Goal: Task Accomplishment & Management: Complete application form

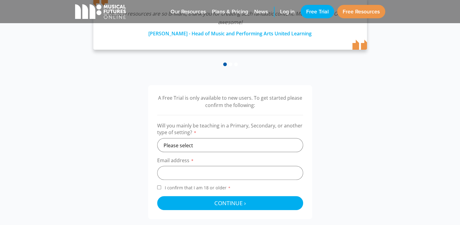
scroll to position [163, 0]
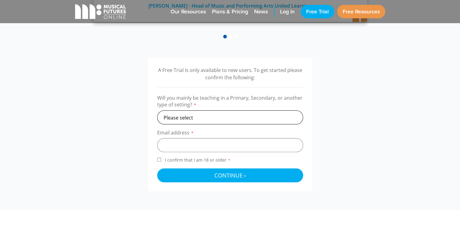
click at [205, 117] on select "Please select Primary Secondary Other" at bounding box center [230, 117] width 146 height 14
select select "secondary"
click at [157, 110] on select "Please select Primary Secondary Other" at bounding box center [230, 117] width 146 height 14
click at [193, 144] on input "email" at bounding box center [230, 145] width 146 height 14
type input "isabel.veasey@hccmac.co.uk"
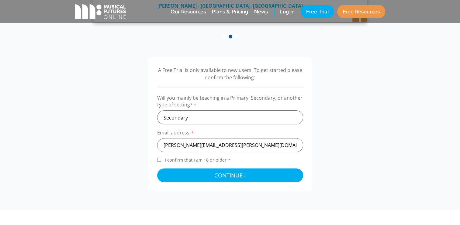
click at [165, 157] on span "I confirm that I am 18 or older *" at bounding box center [198, 160] width 68 height 6
click at [161, 157] on input "I confirm that I am 18 or older *" at bounding box center [159, 159] width 4 height 4
checkbox input "true"
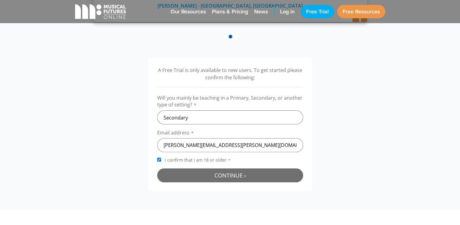
click at [204, 173] on button "Continue › Checking your details..." at bounding box center [230, 175] width 146 height 14
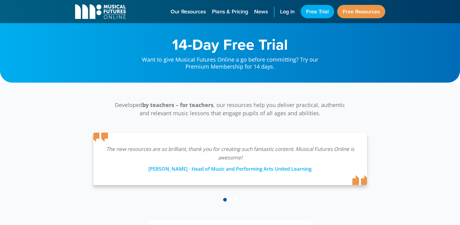
scroll to position [196, 0]
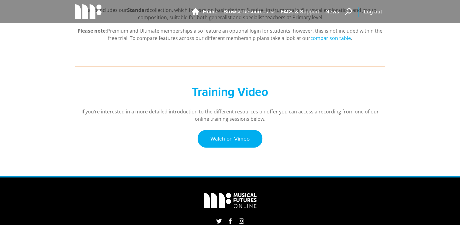
scroll to position [60, 0]
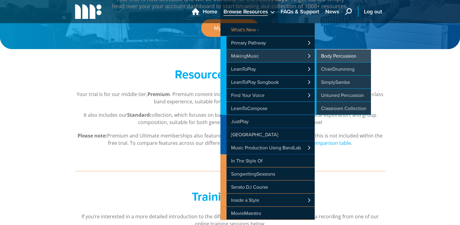
click at [320, 54] on link "Body Percussion" at bounding box center [343, 55] width 56 height 13
